Goal: Task Accomplishment & Management: Use online tool/utility

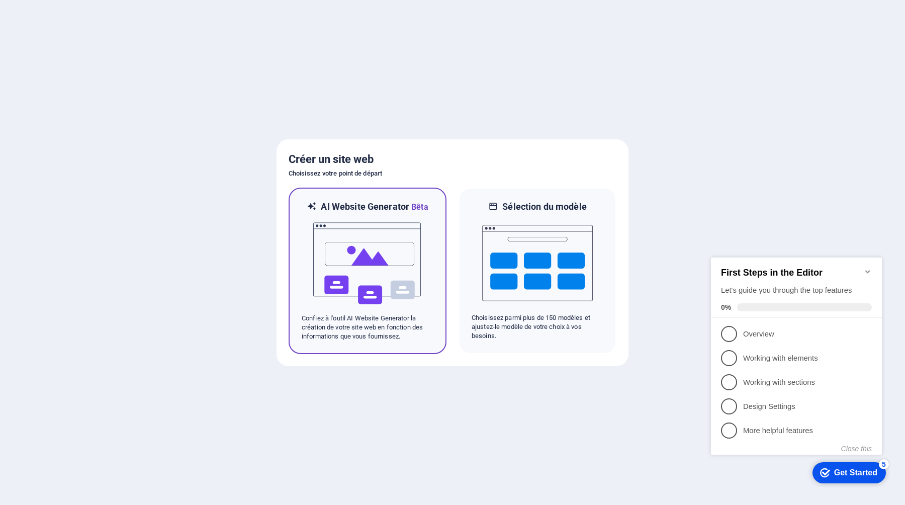
click at [366, 248] on img at bounding box center [367, 263] width 111 height 101
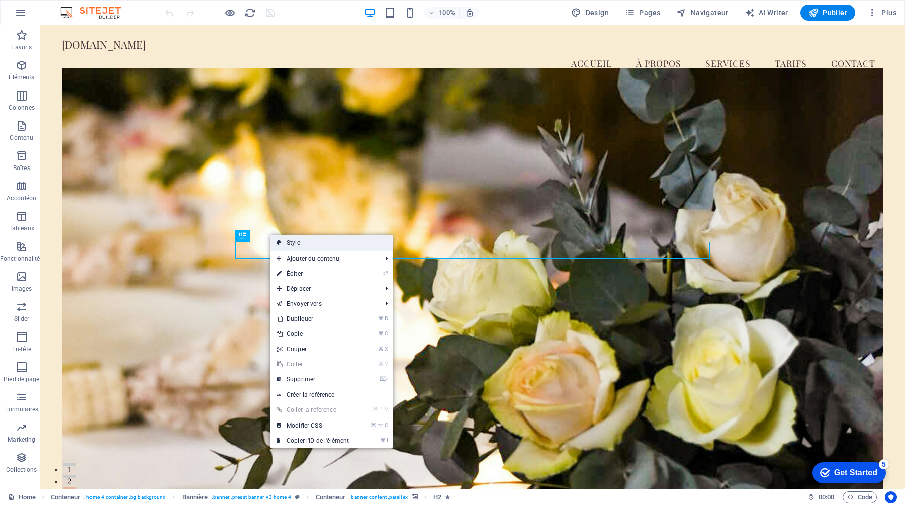
select select "preset-banner-v3-home-4"
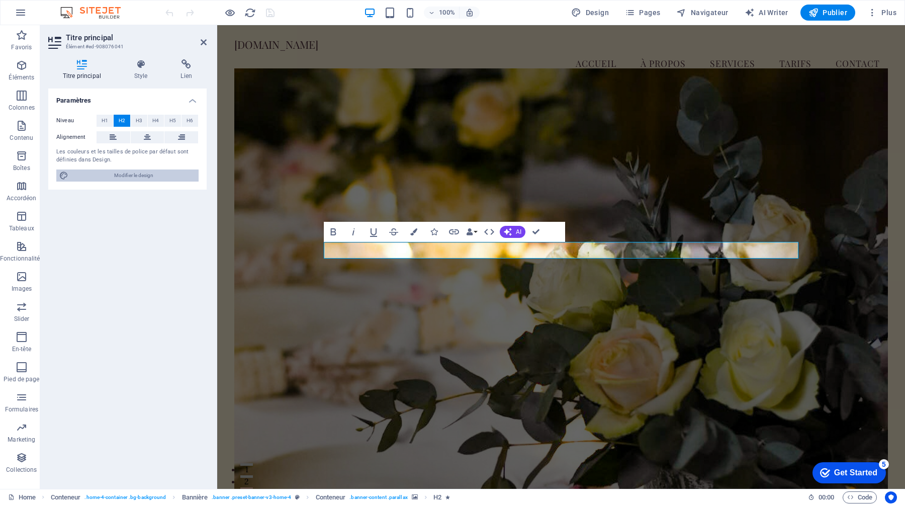
click at [138, 174] on span "Modifier le design" at bounding box center [133, 175] width 124 height 12
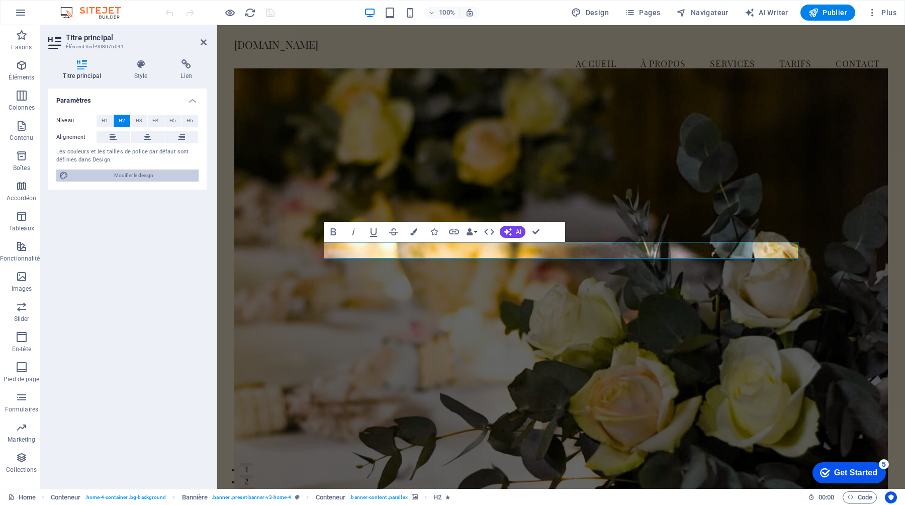
select select "px"
select select "200"
select select "px"
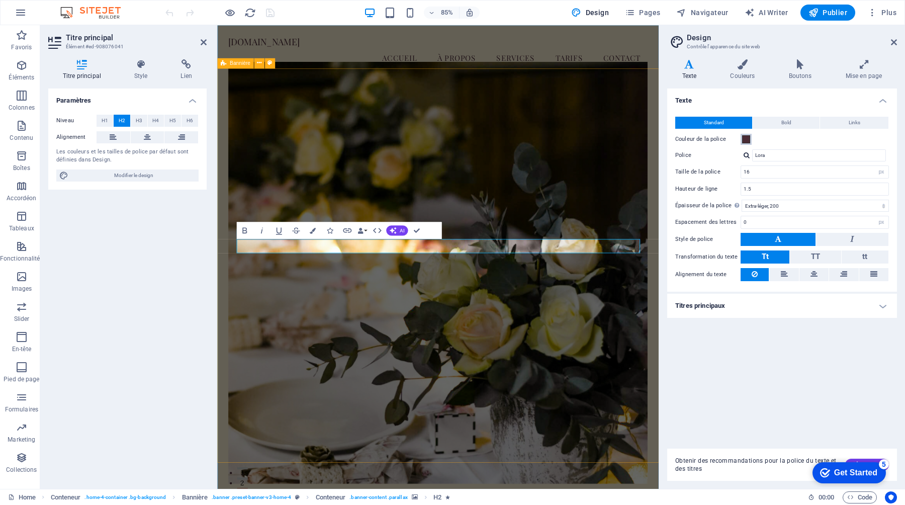
click at [744, 137] on span at bounding box center [746, 139] width 8 height 8
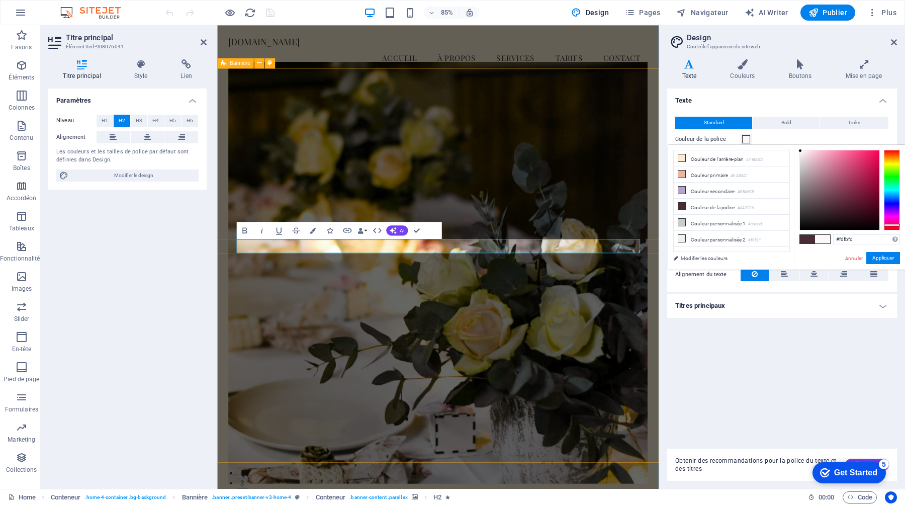
type input "#ffffff"
drag, startPoint x: 833, startPoint y: 205, endPoint x: 794, endPoint y: 142, distance: 73.6
click at [794, 142] on body "[DOMAIN_NAME] Home Favoris Éléments Colonnes Contenu Boîtes Accordéon Tableaux …" at bounding box center [452, 252] width 905 height 505
click at [878, 258] on button "Appliquer" at bounding box center [883, 258] width 34 height 12
